Goal: Information Seeking & Learning: Learn about a topic

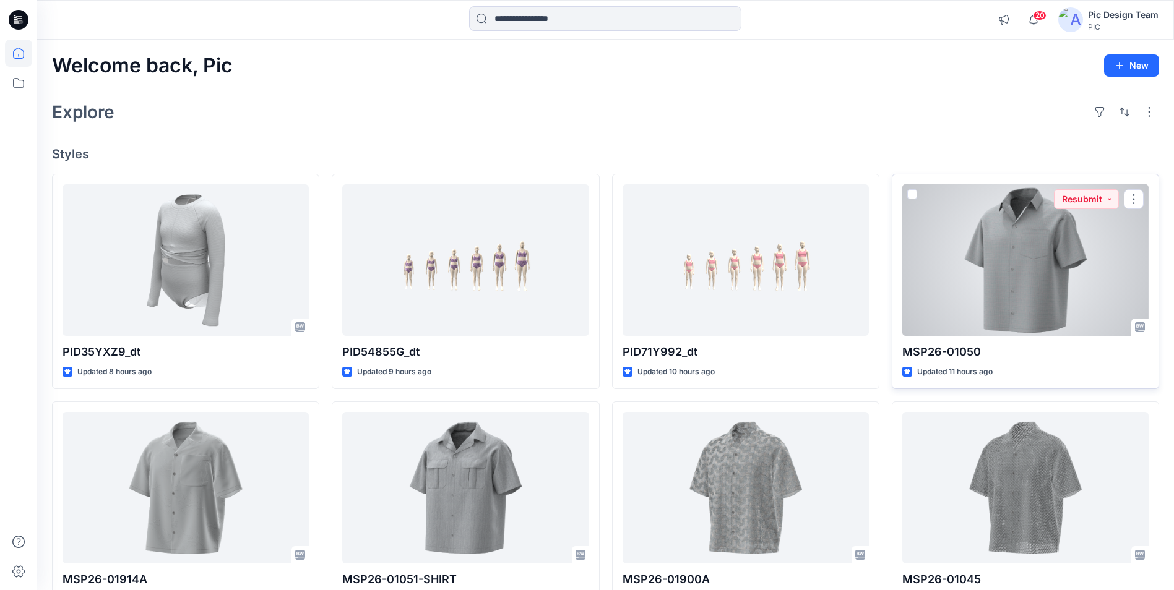
click at [978, 296] on div at bounding box center [1025, 260] width 246 height 152
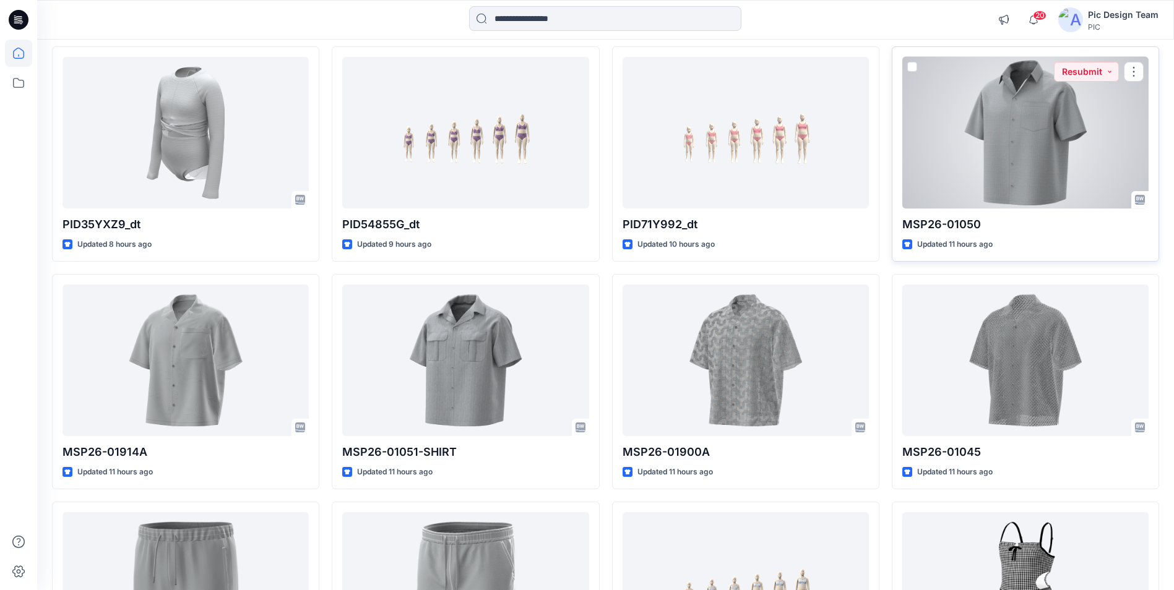
scroll to position [62, 0]
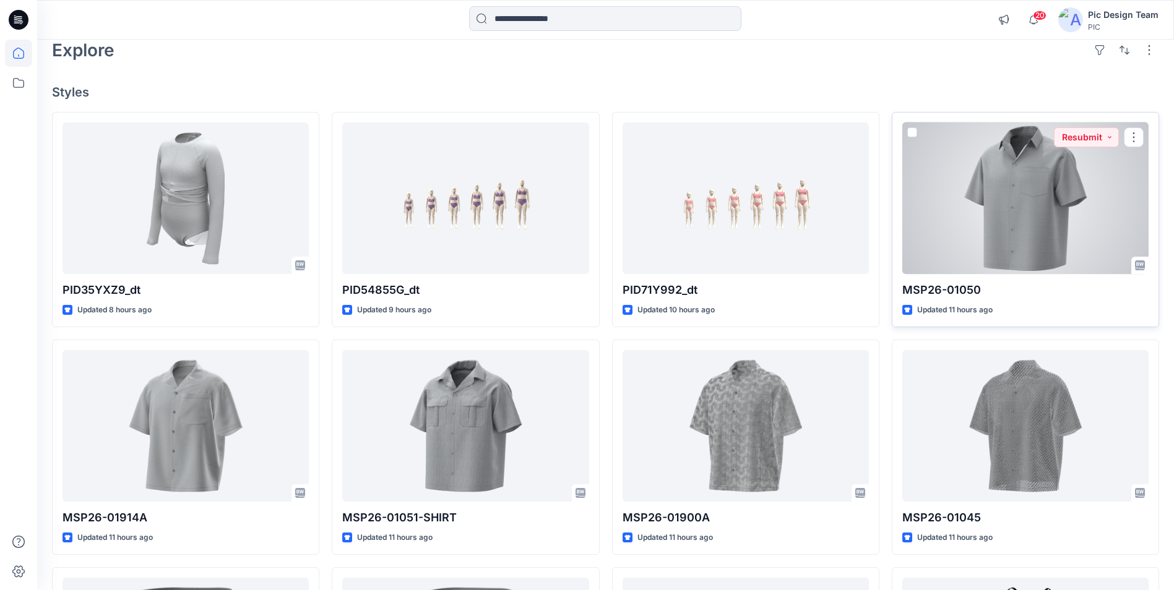
click at [1011, 215] on div at bounding box center [1025, 199] width 246 height 152
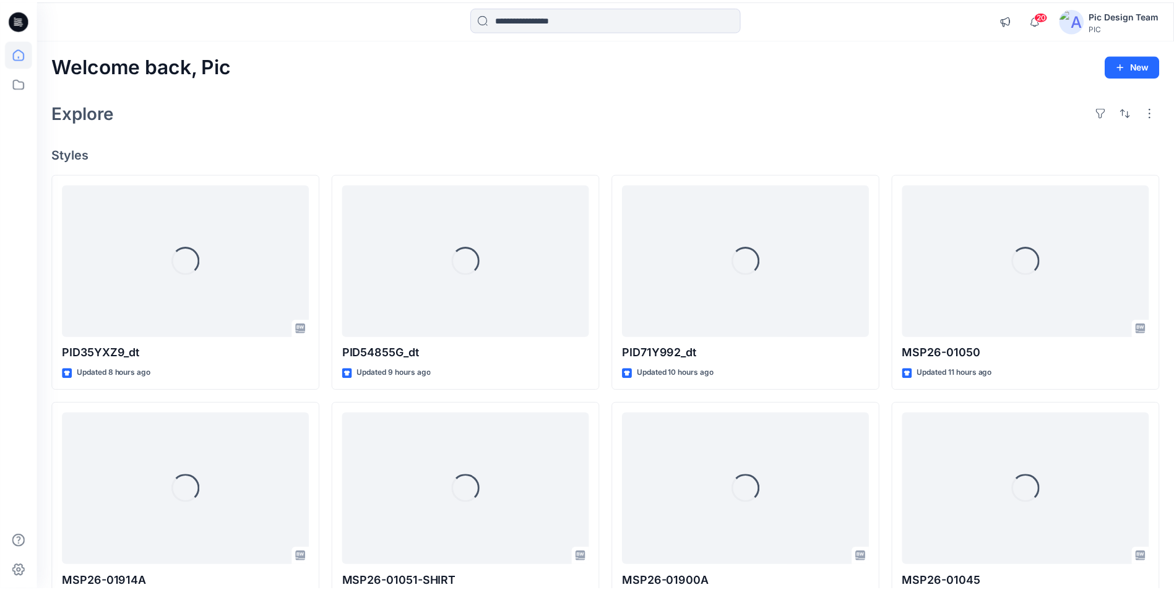
scroll to position [62, 0]
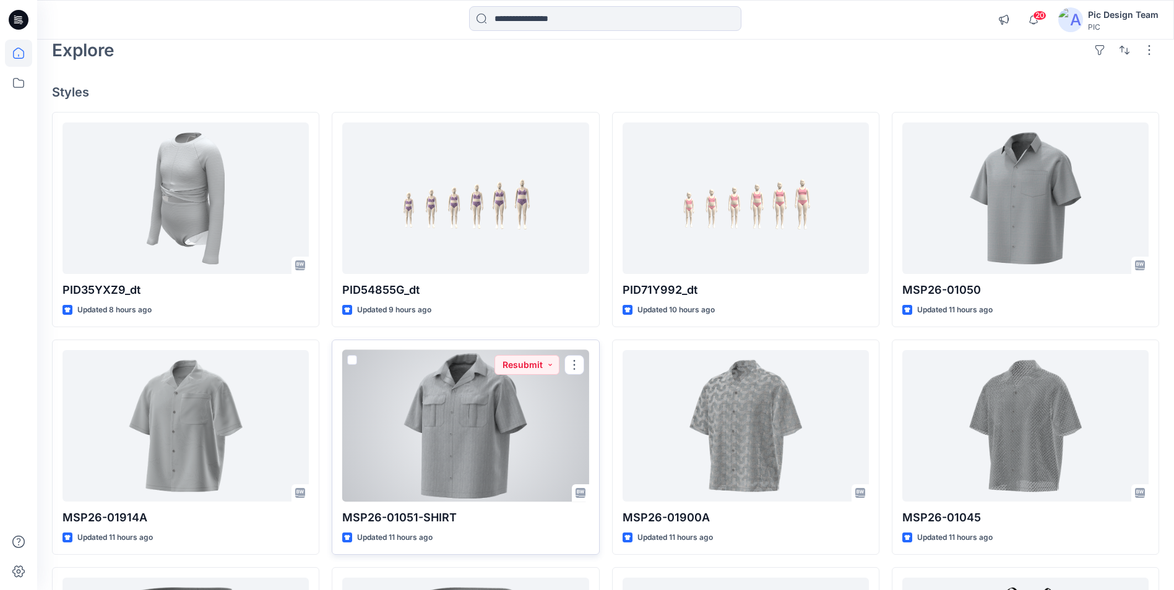
click at [420, 416] on div at bounding box center [465, 426] width 246 height 152
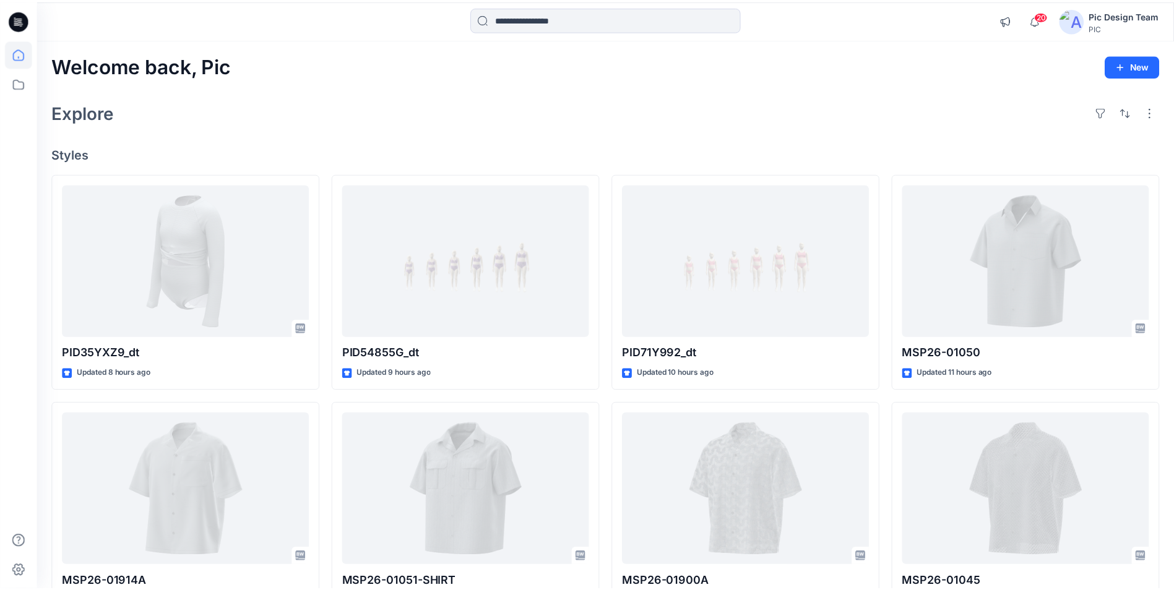
scroll to position [62, 0]
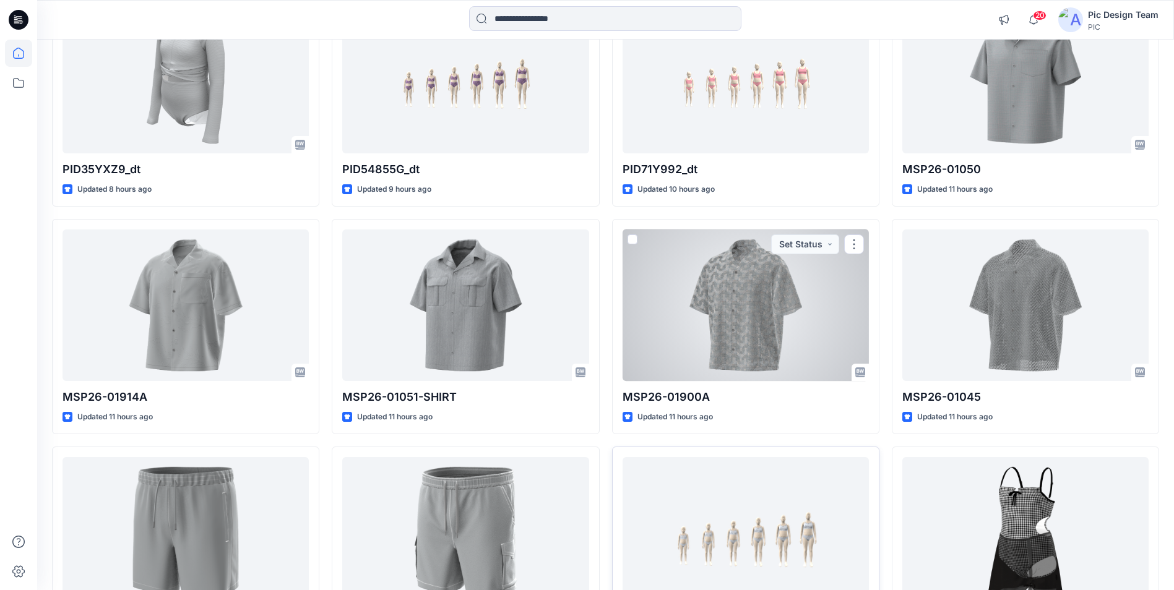
scroll to position [247, 0]
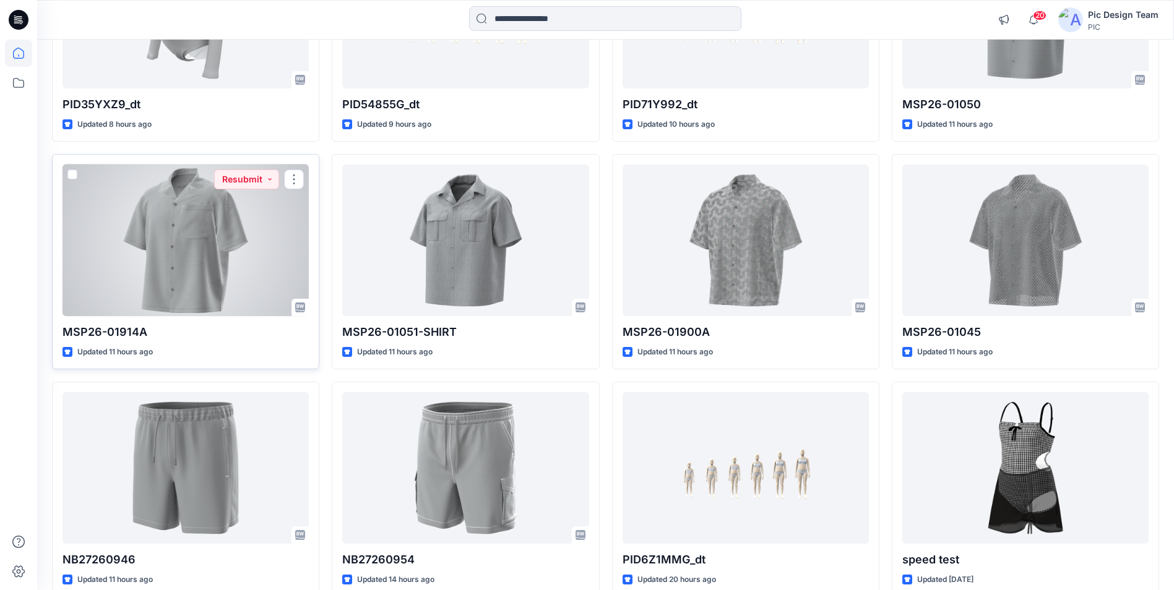
click at [191, 227] on div at bounding box center [185, 241] width 246 height 152
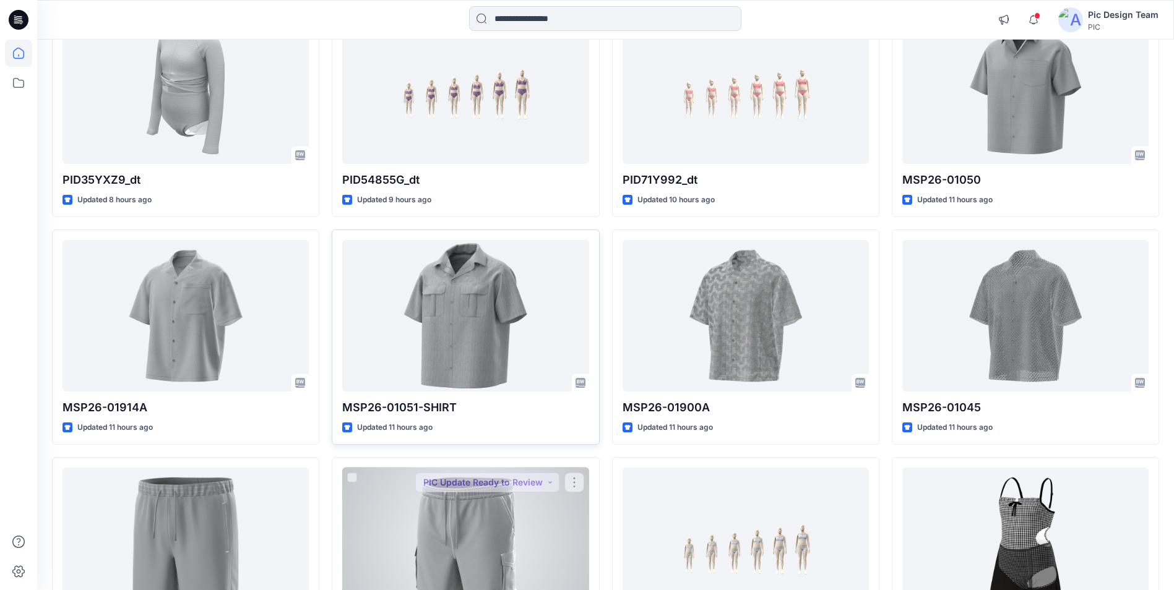
scroll to position [186, 0]
